Goal: Check status: Check status

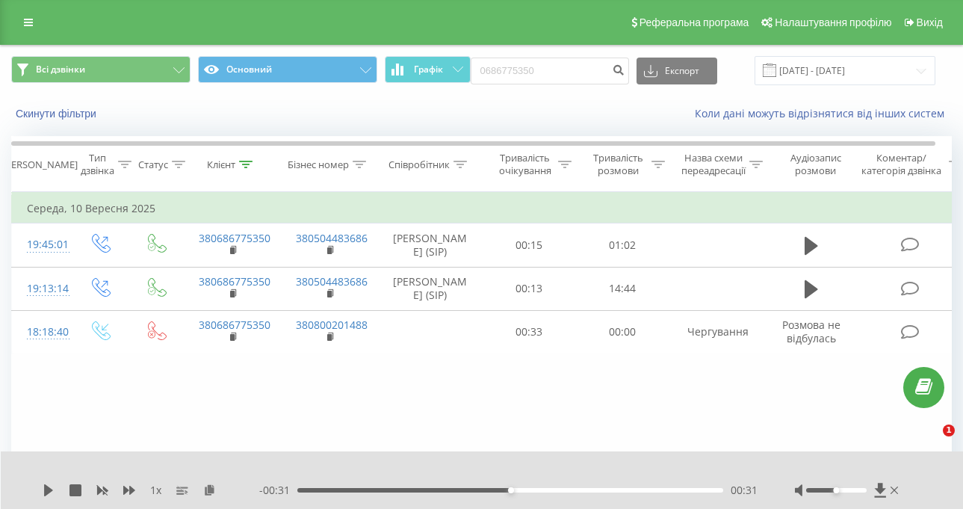
click at [477, 71] on div "Всі дзвінки Основний Графік 0686775350 Експорт .csv .xls .xlsx [DATE] - [DATE]" at bounding box center [481, 70] width 940 height 29
drag, startPoint x: 506, startPoint y: 72, endPoint x: 479, endPoint y: 72, distance: 26.9
click at [479, 72] on div "Всі дзвінки Основний Графік [PHONE_NUMBER] Експорт .csv .xls .xlsx [DATE] - [DA…" at bounding box center [481, 70] width 940 height 29
type input "0962606005"
